Goal: Information Seeking & Learning: Learn about a topic

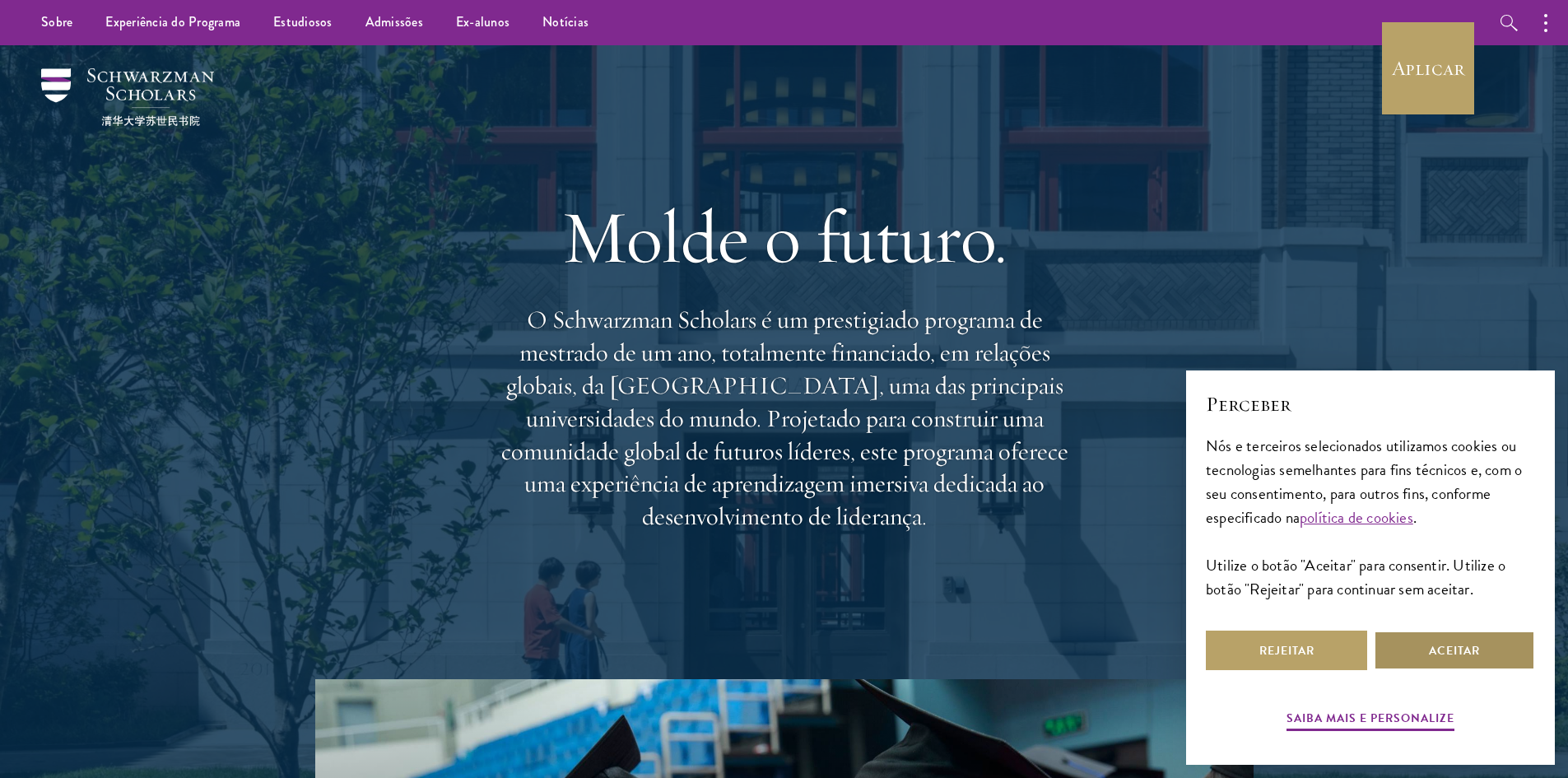
click at [1488, 640] on button "Aceitar" at bounding box center [1454, 650] width 162 height 39
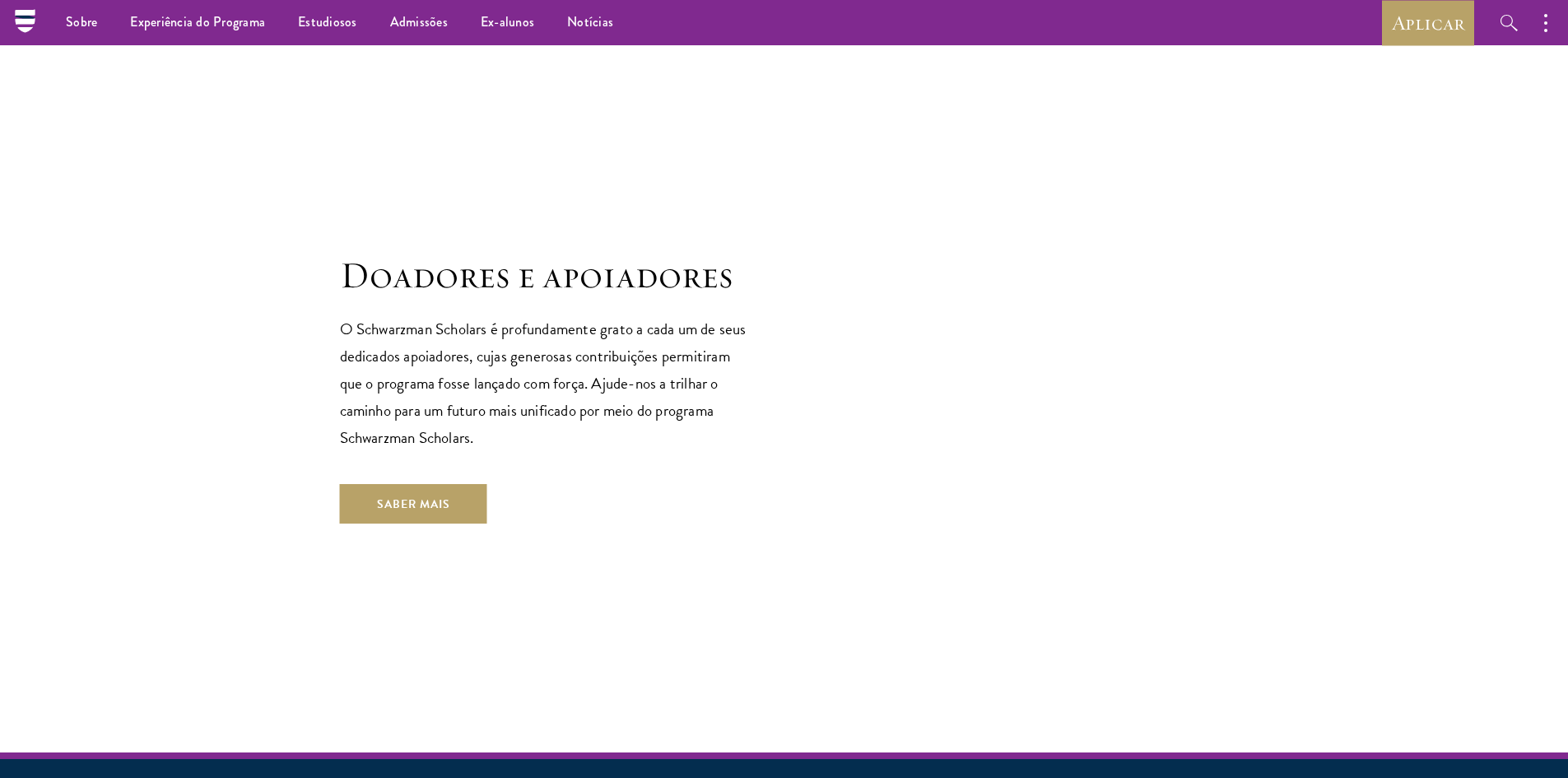
scroll to position [4197, 0]
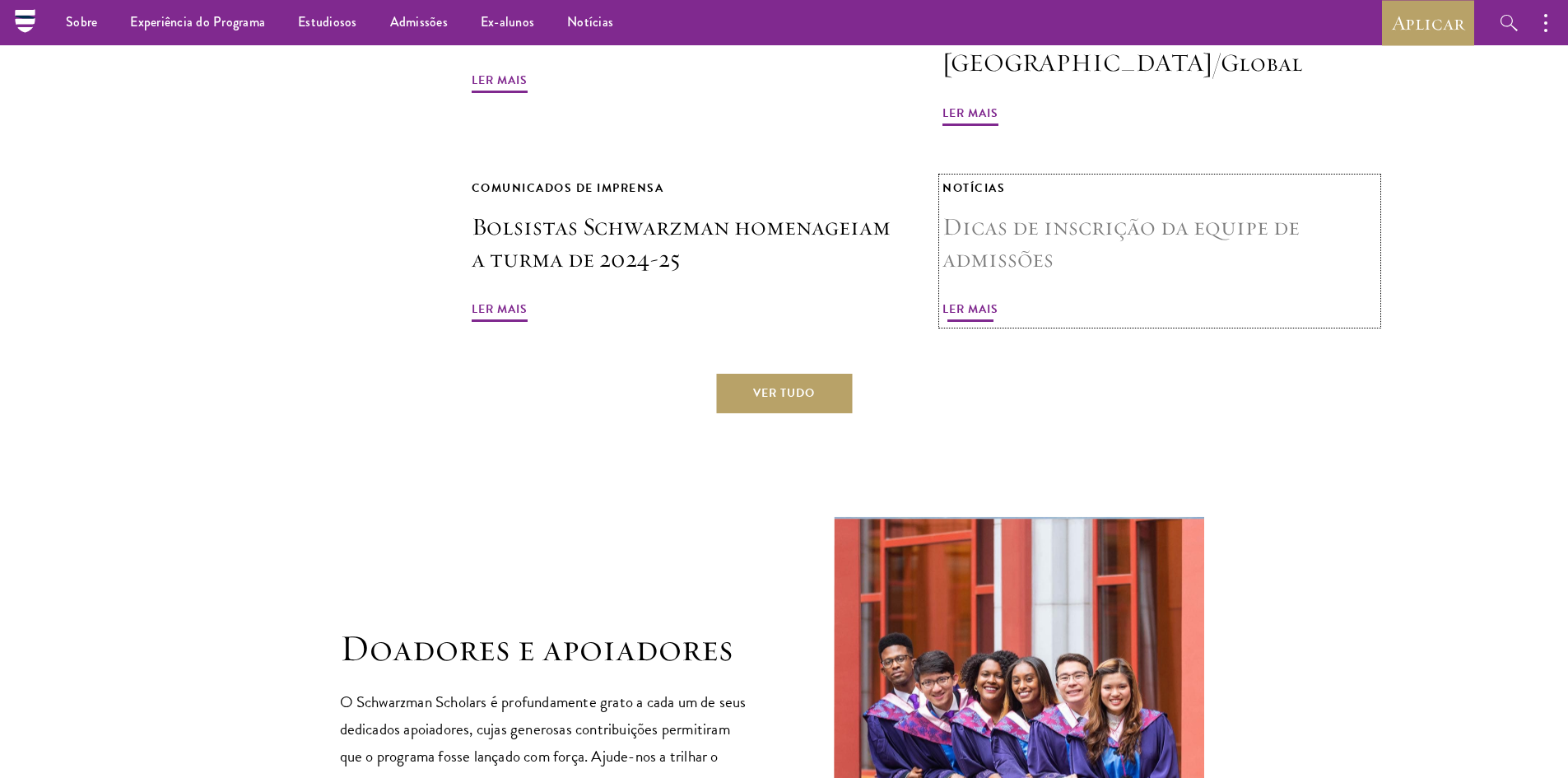
click at [977, 297] on span "Ler mais" at bounding box center [971, 310] width 56 height 28
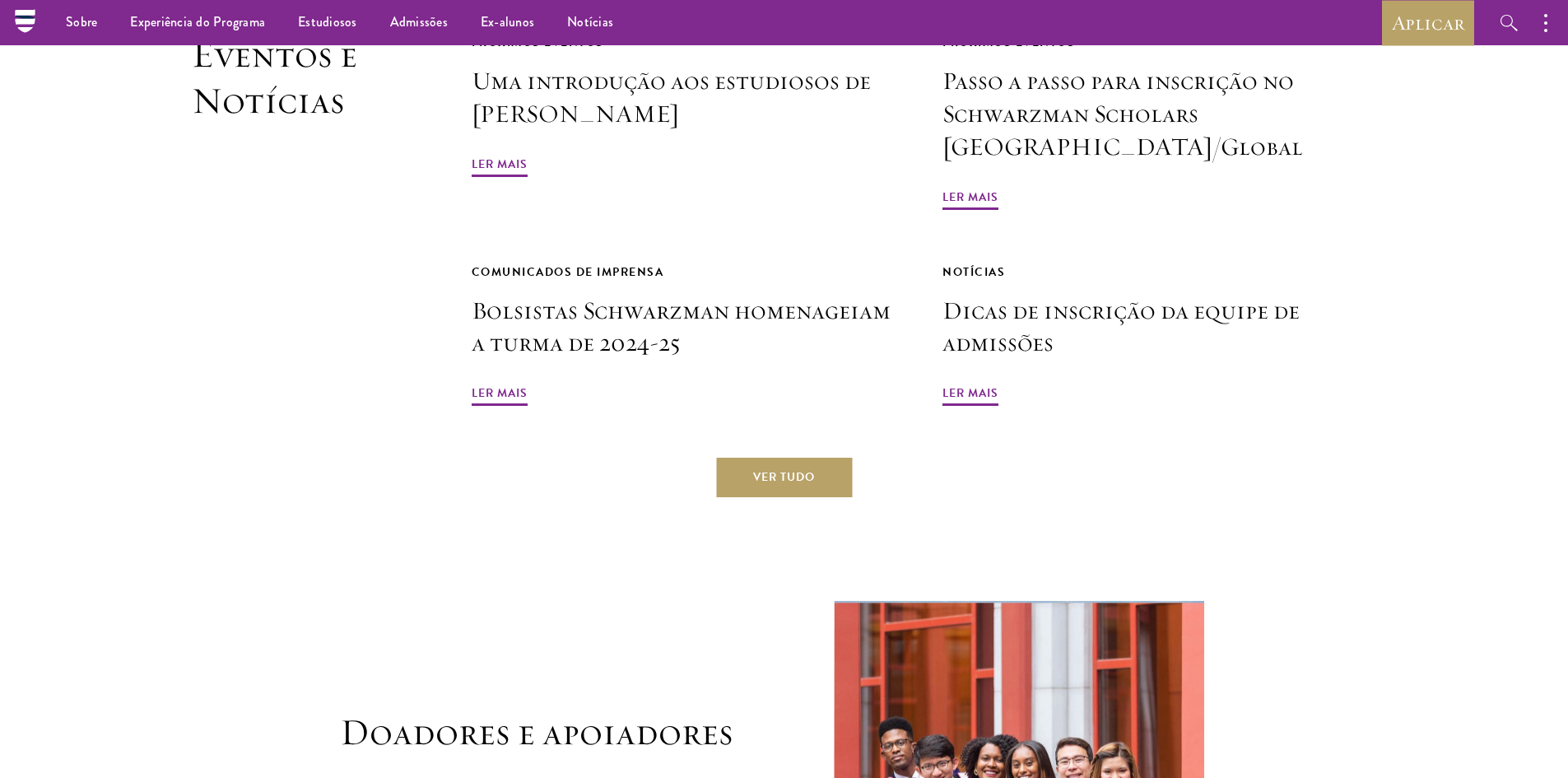
scroll to position [4033, 0]
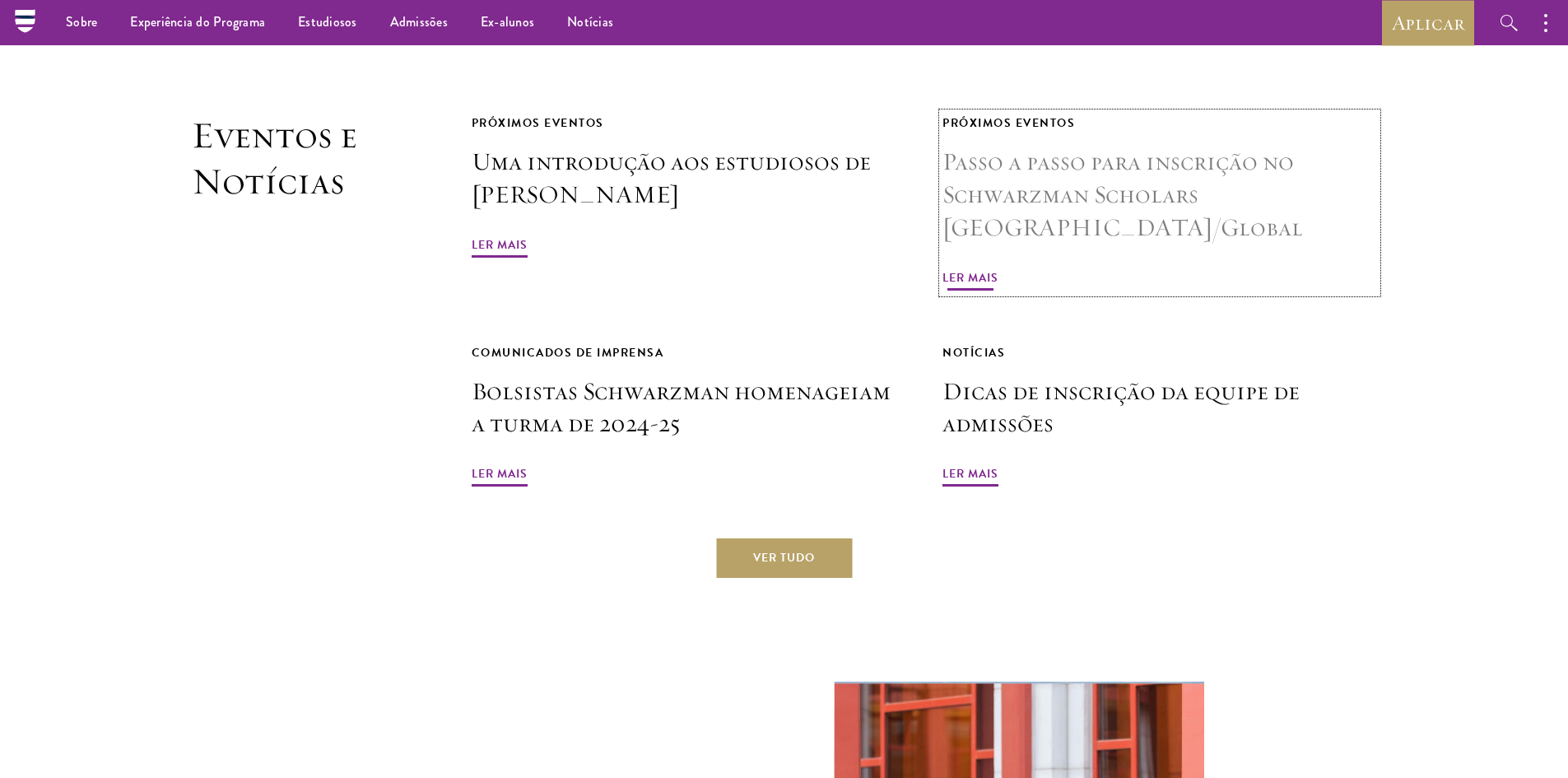
click at [956, 269] on font "Ler mais" at bounding box center [971, 277] width 56 height 17
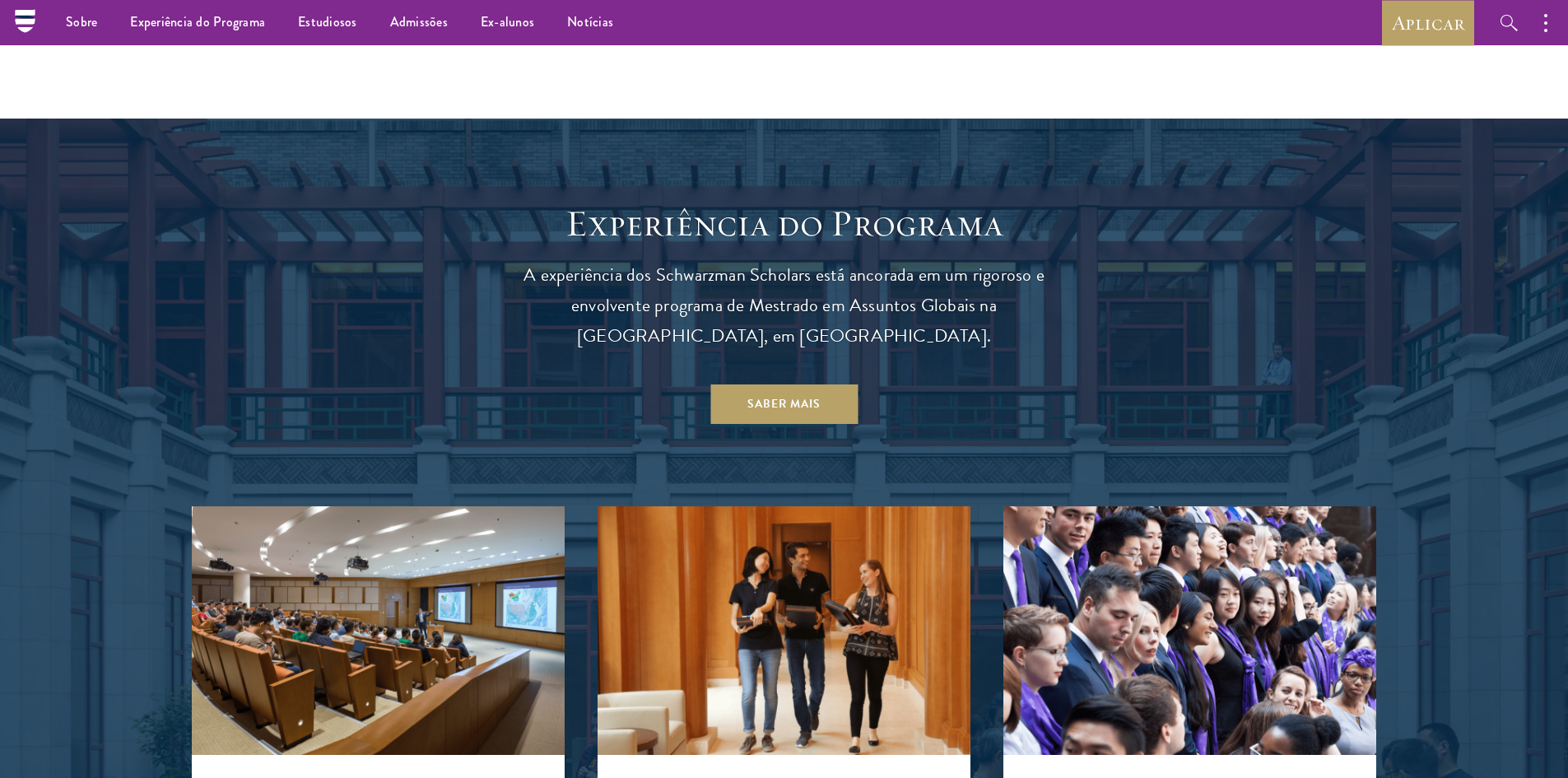
scroll to position [1152, 0]
